Goal: Information Seeking & Learning: Compare options

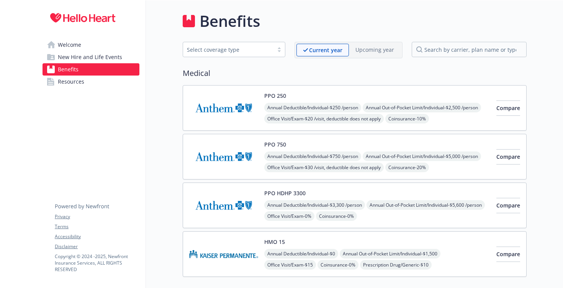
scroll to position [55, 0]
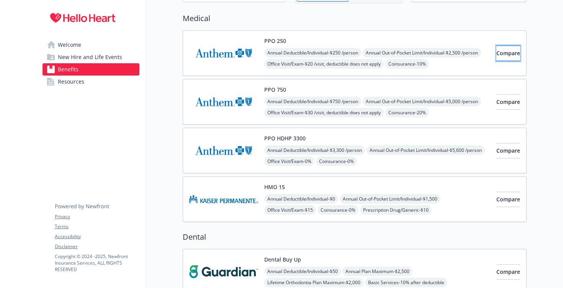
click at [497, 52] on span "Compare" at bounding box center [509, 52] width 24 height 7
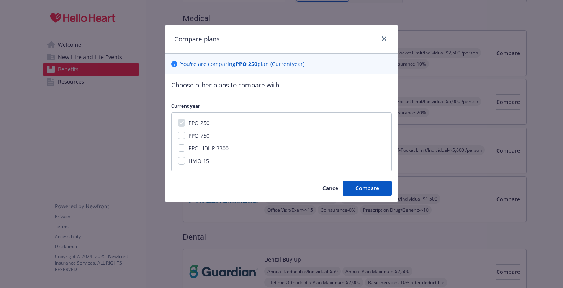
click at [190, 134] on span "PPO 750" at bounding box center [199, 135] width 21 height 7
click at [185, 134] on input "PPO 750" at bounding box center [182, 135] width 8 height 8
checkbox input "true"
click at [368, 188] on span "Compare" at bounding box center [368, 187] width 24 height 7
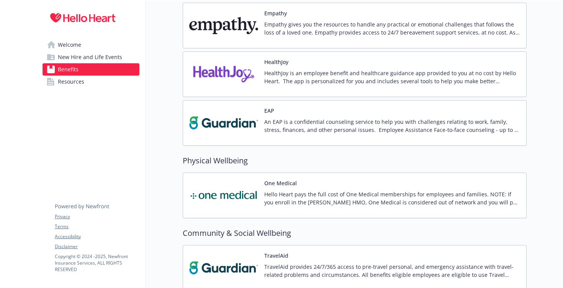
scroll to position [1148, 0]
